Goal: Find specific page/section

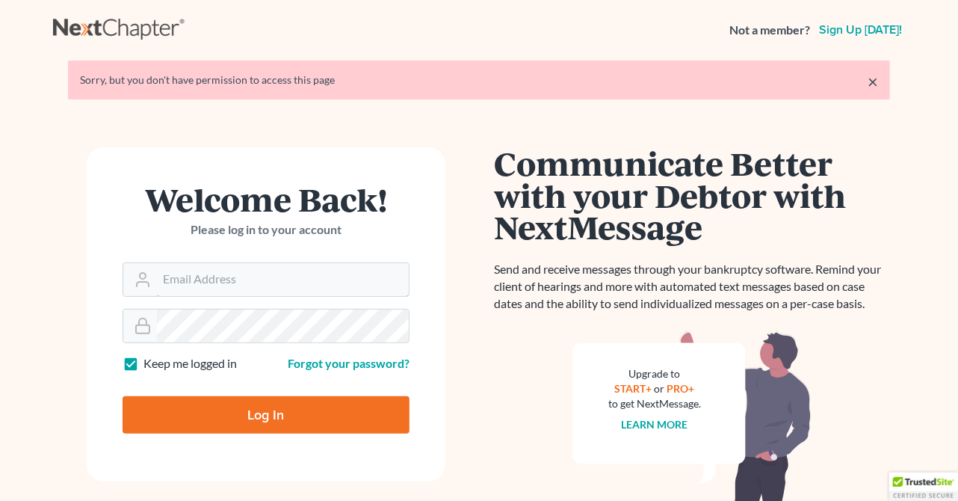
type input "[PERSON_NAME][EMAIL_ADDRESS][DOMAIN_NAME]"
click at [273, 407] on input "Log In" at bounding box center [266, 414] width 287 height 37
type input "Thinking..."
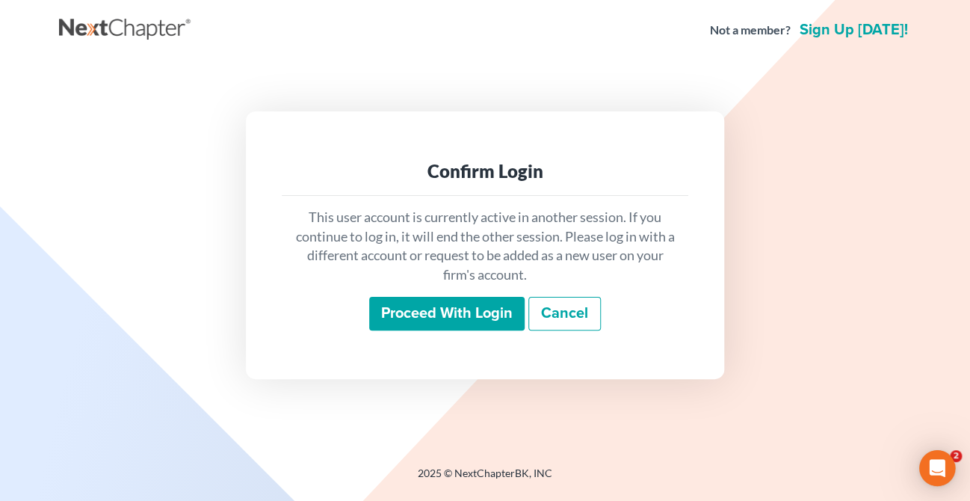
click at [442, 324] on input "Proceed with login" at bounding box center [446, 314] width 155 height 34
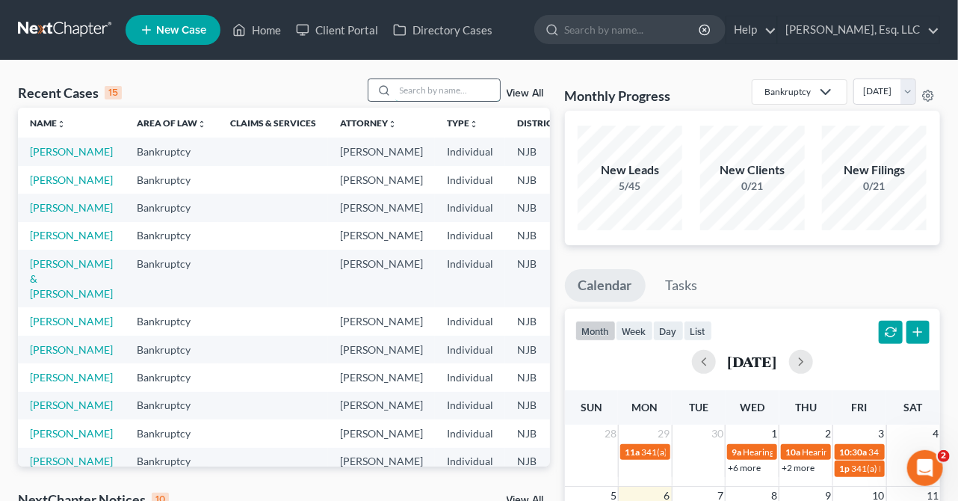
drag, startPoint x: 399, startPoint y: 90, endPoint x: 410, endPoint y: 92, distance: 10.6
click at [399, 90] on input "search" at bounding box center [447, 90] width 105 height 22
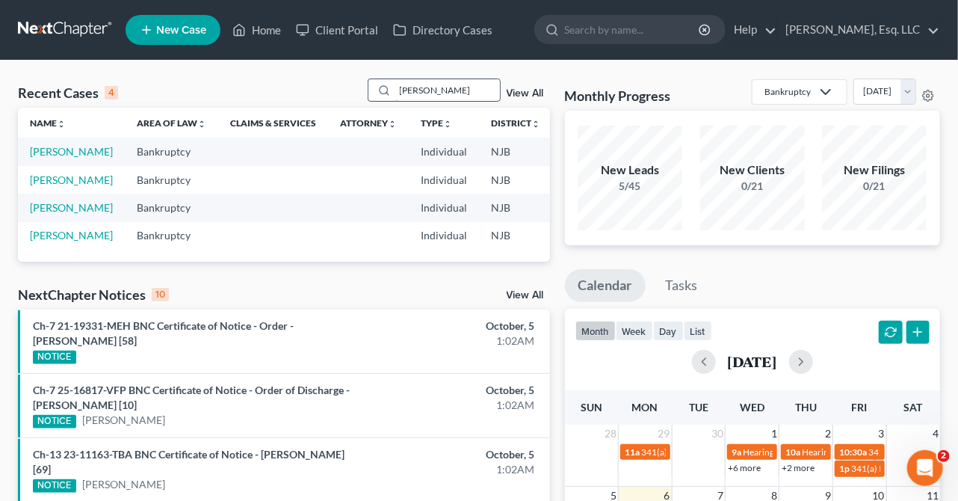
drag, startPoint x: 461, startPoint y: 81, endPoint x: 401, endPoint y: 87, distance: 60.0
click at [401, 87] on input "bennett" at bounding box center [447, 90] width 105 height 22
type input "b"
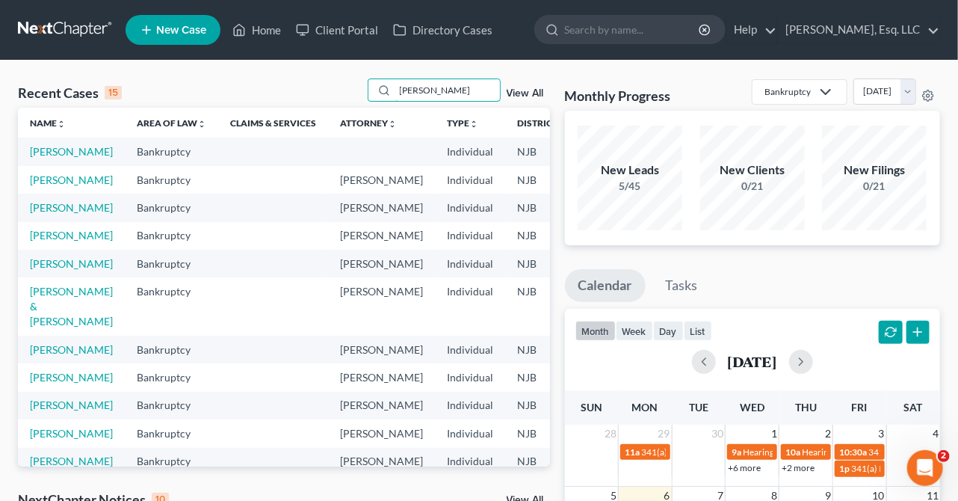
type input "zupp"
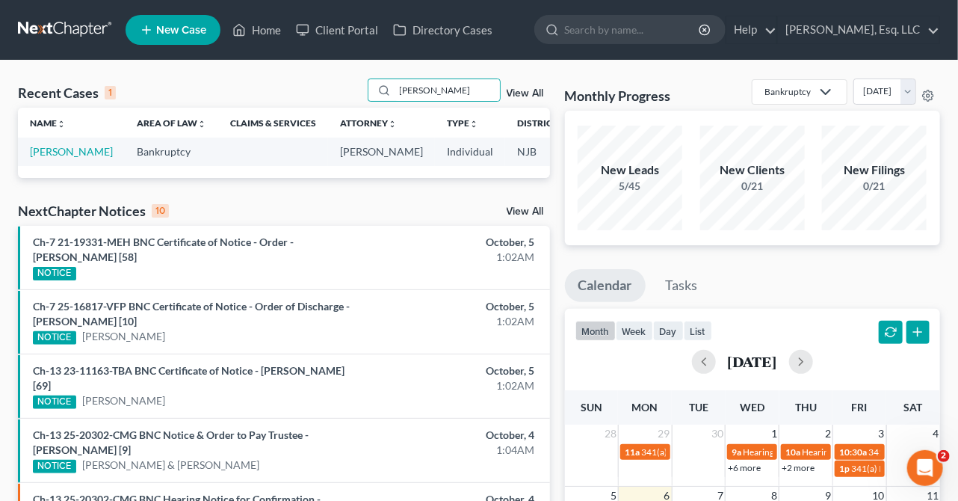
click at [43, 159] on td "Zupp, Michael" at bounding box center [71, 152] width 107 height 28
click at [897, 274] on ul "Calendar Tasks" at bounding box center [753, 289] width 376 height 40
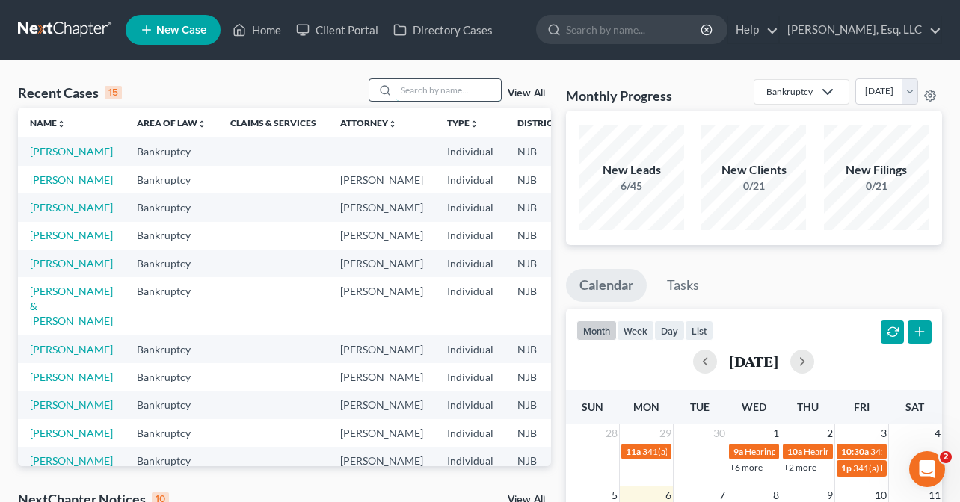
click at [422, 96] on input "search" at bounding box center [448, 90] width 105 height 22
type input "[PERSON_NAME]"
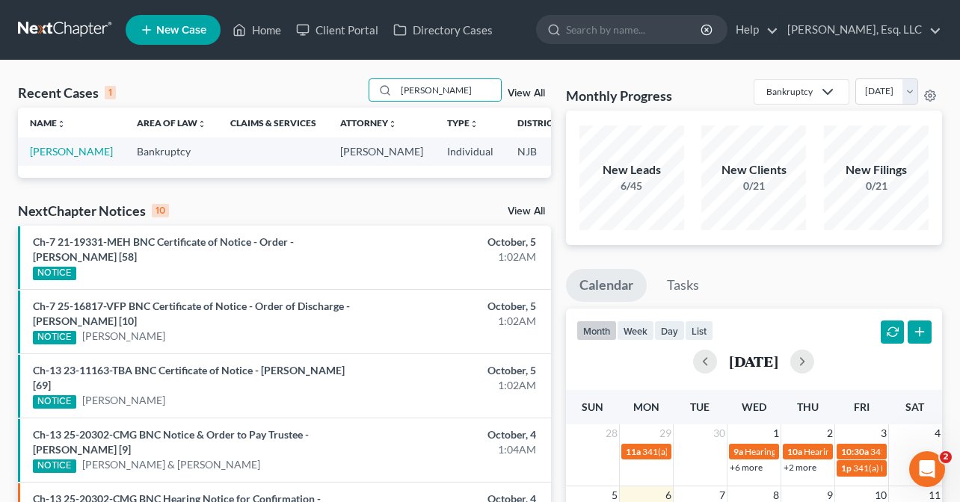
click at [41, 159] on td "[PERSON_NAME]" at bounding box center [71, 152] width 107 height 28
click at [40, 158] on link "[PERSON_NAME]" at bounding box center [71, 151] width 83 height 13
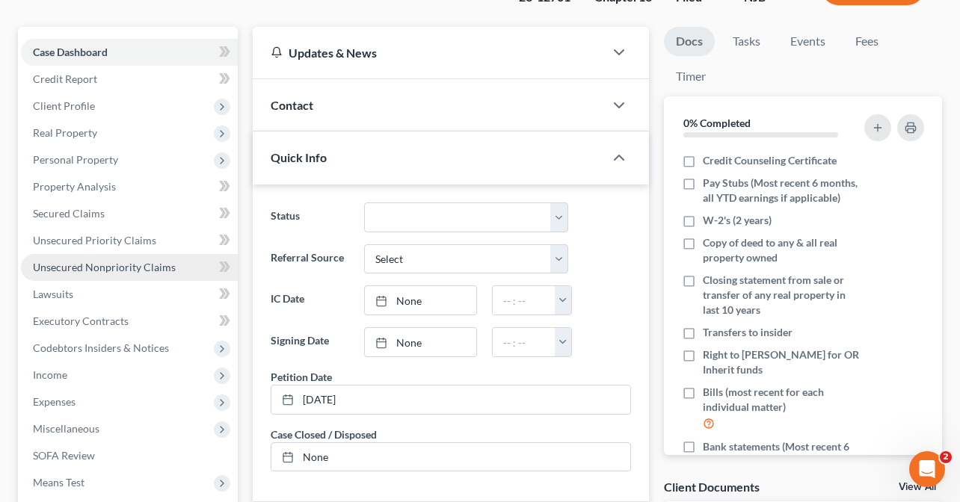
scroll to position [374, 0]
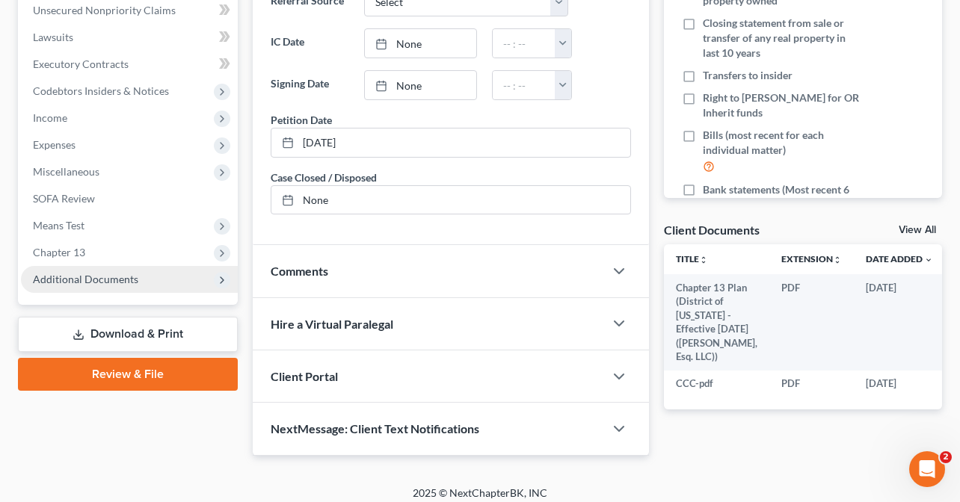
click at [123, 276] on span "Additional Documents" at bounding box center [85, 279] width 105 height 13
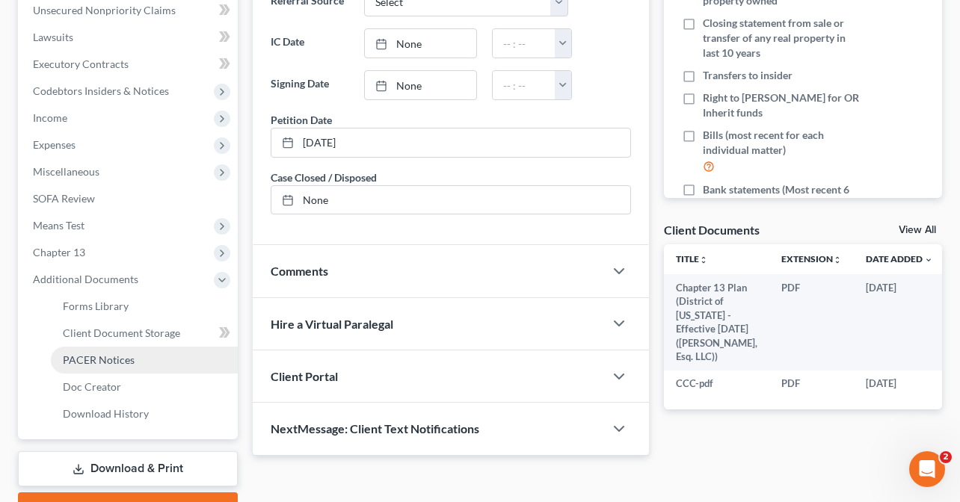
click at [120, 356] on span "PACER Notices" at bounding box center [99, 360] width 72 height 13
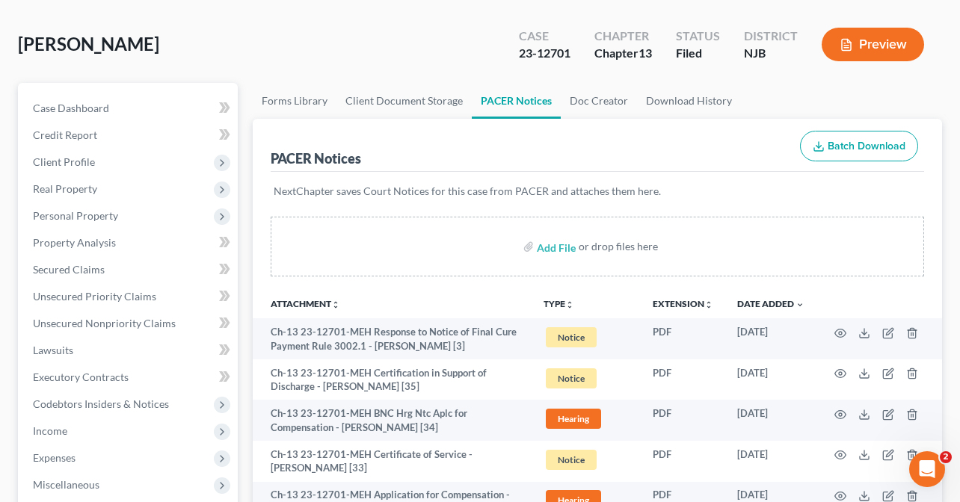
scroll to position [224, 0]
